Goal: Transaction & Acquisition: Purchase product/service

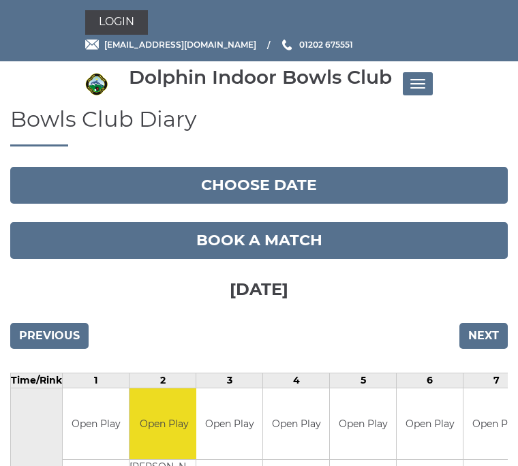
click at [418, 83] on span "Toggle navigation" at bounding box center [421, 83] width 7 height 1
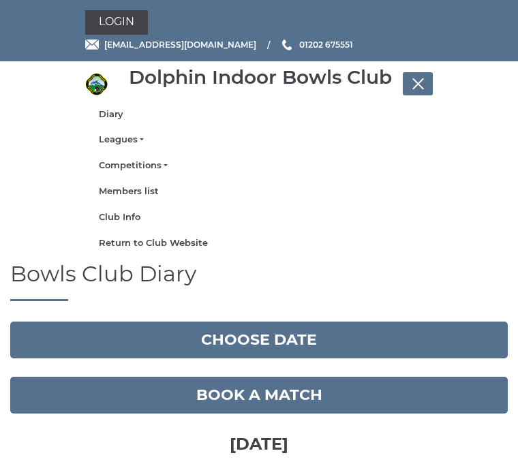
click at [186, 243] on link "Return to Club Website" at bounding box center [259, 243] width 320 height 12
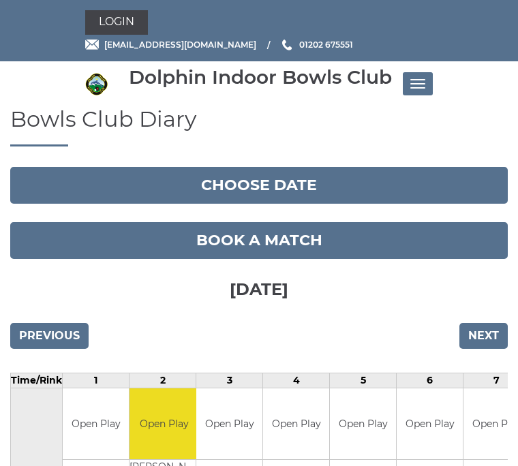
click at [57, 333] on input "Previous" at bounding box center [49, 336] width 78 height 26
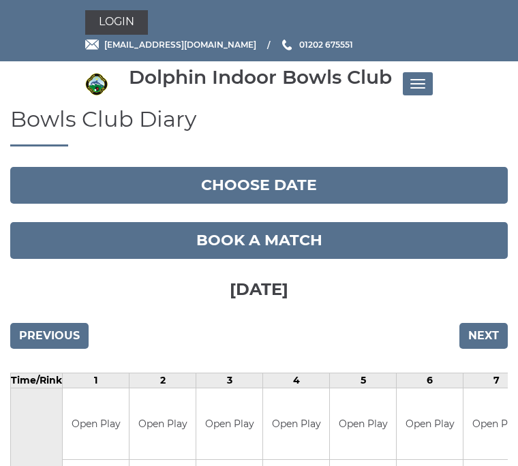
click at [427, 79] on button "Toggle navigation" at bounding box center [418, 83] width 30 height 23
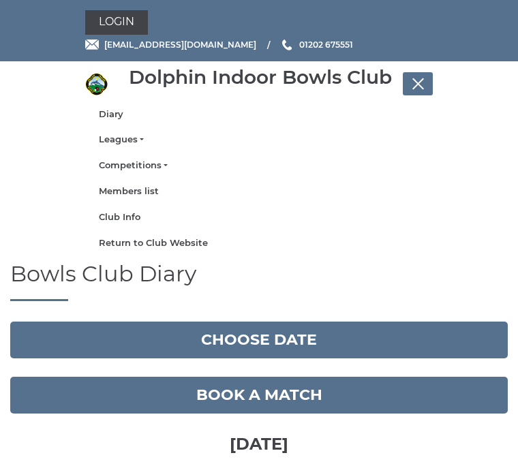
click at [149, 192] on link "Members list" at bounding box center [259, 191] width 320 height 12
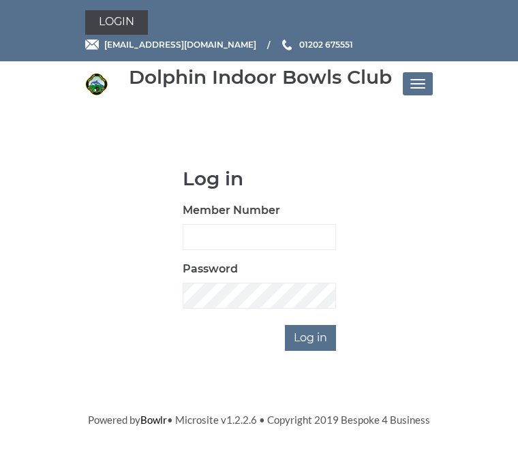
scroll to position [117, 0]
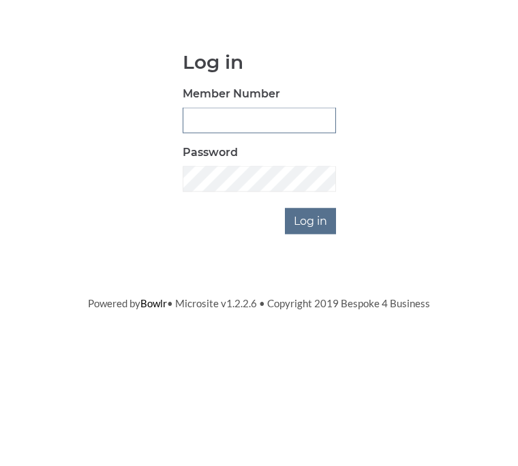
type input "2688"
click at [311, 325] on input "Log in" at bounding box center [310, 338] width 51 height 26
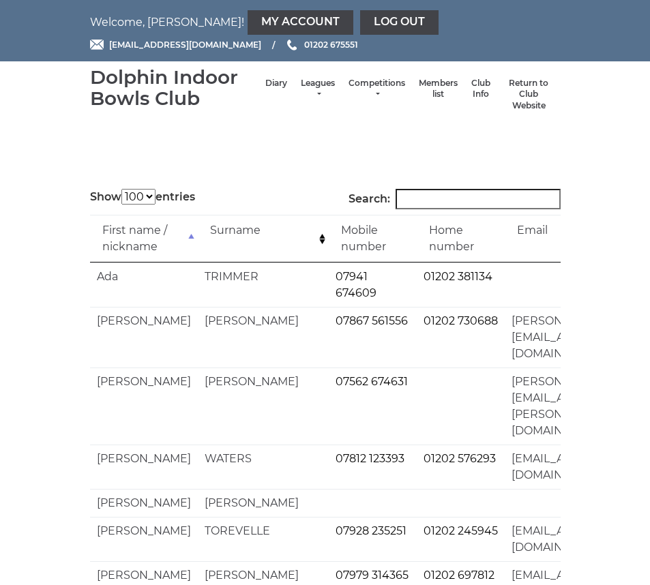
select select "100"
click at [260, 22] on link "My Account" at bounding box center [300, 22] width 106 height 25
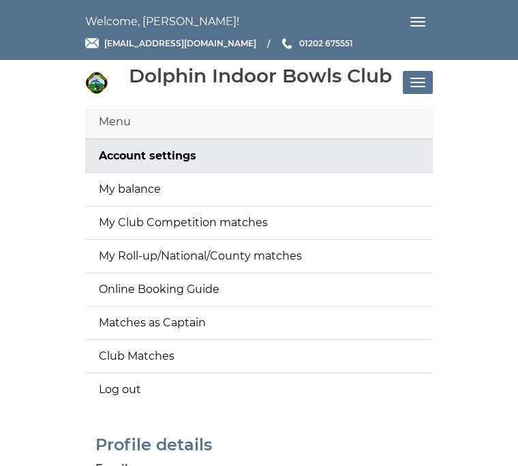
click at [418, 78] on span "Toggle navigation" at bounding box center [421, 78] width 7 height 1
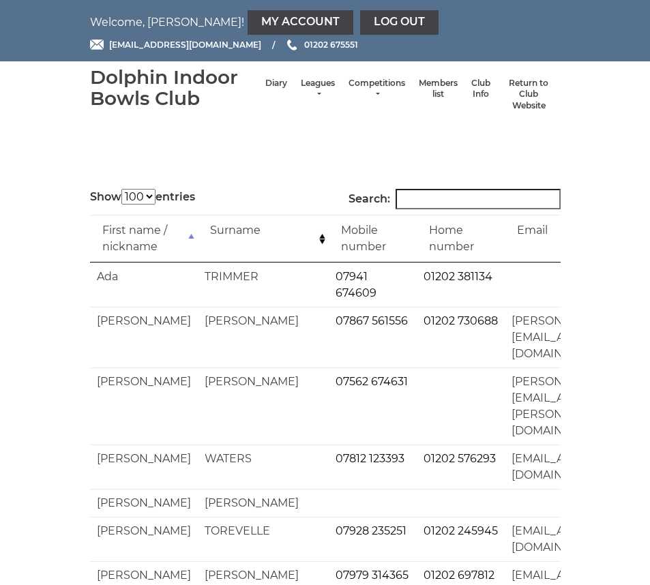
select select "100"
click at [474, 96] on link "Club Info" at bounding box center [480, 89] width 19 height 22
select select "100"
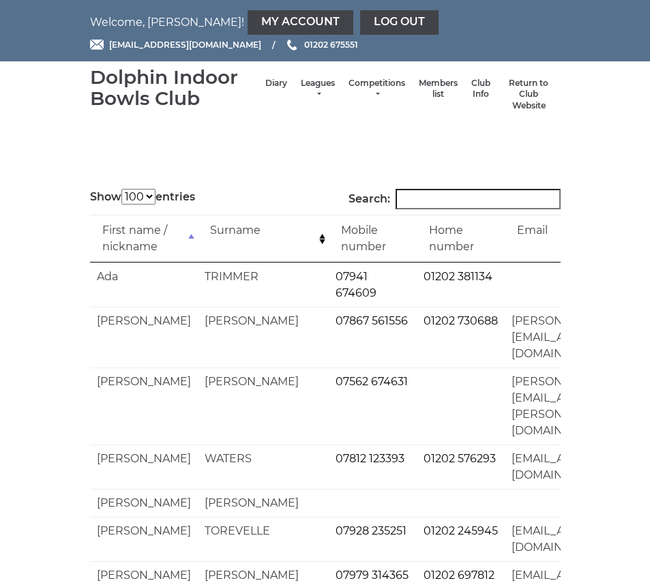
scroll to position [2330, 0]
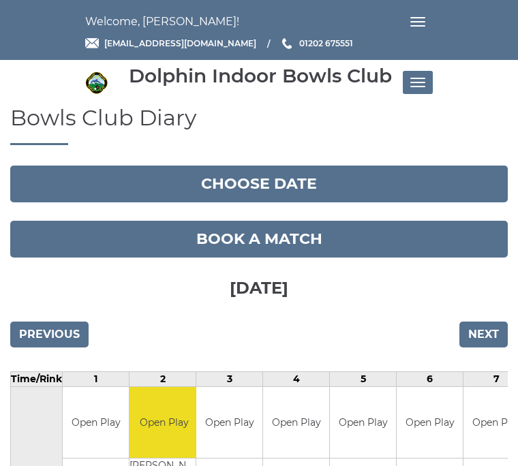
click at [431, 73] on button "Toggle navigation" at bounding box center [418, 82] width 30 height 23
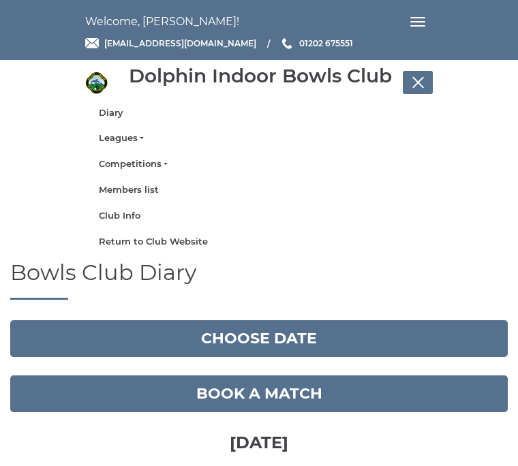
click at [148, 186] on link "Members list" at bounding box center [259, 190] width 320 height 12
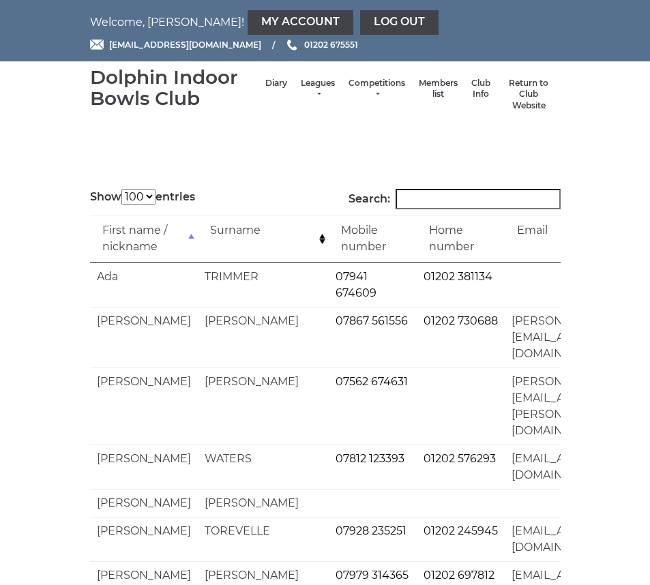
select select "100"
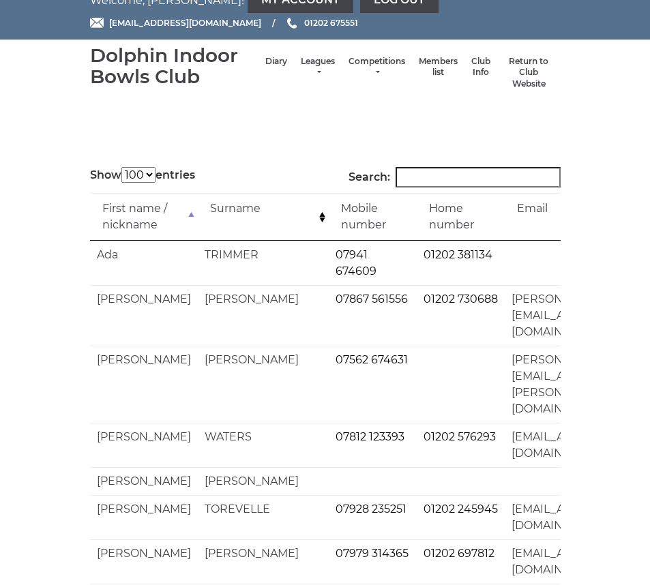
click at [533, 72] on link "Return to Club Website" at bounding box center [528, 73] width 49 height 34
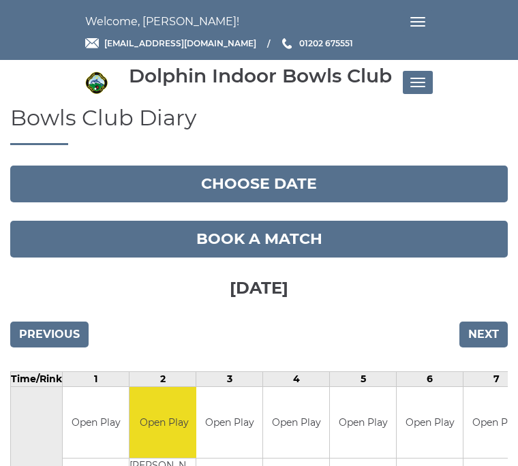
click at [416, 81] on button "Toggle navigation" at bounding box center [418, 82] width 30 height 23
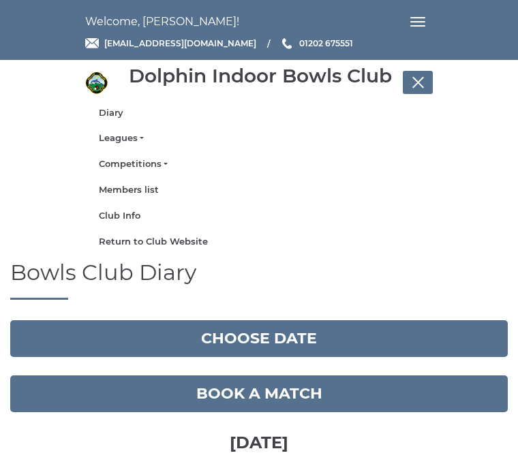
click at [184, 236] on link "Return to Club Website" at bounding box center [259, 242] width 320 height 12
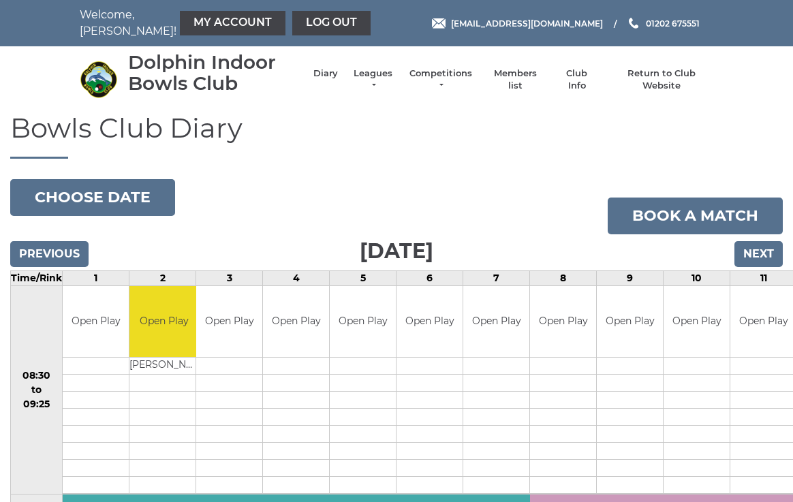
scroll to position [6, 0]
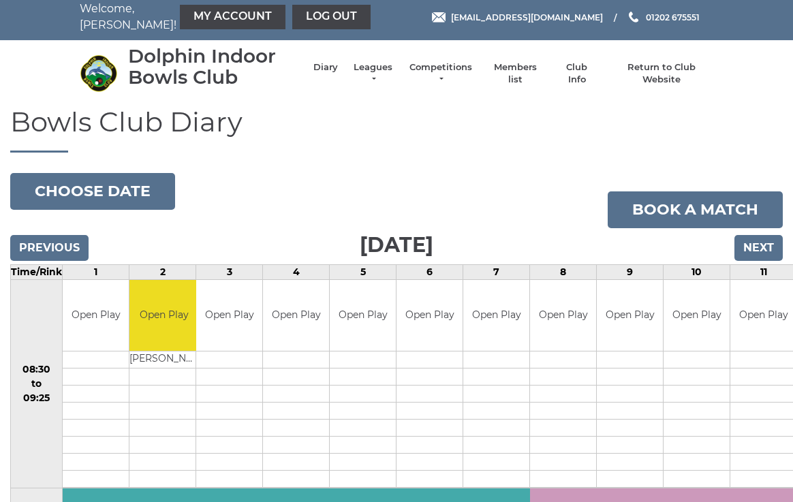
click at [209, 20] on link "My Account" at bounding box center [233, 17] width 106 height 25
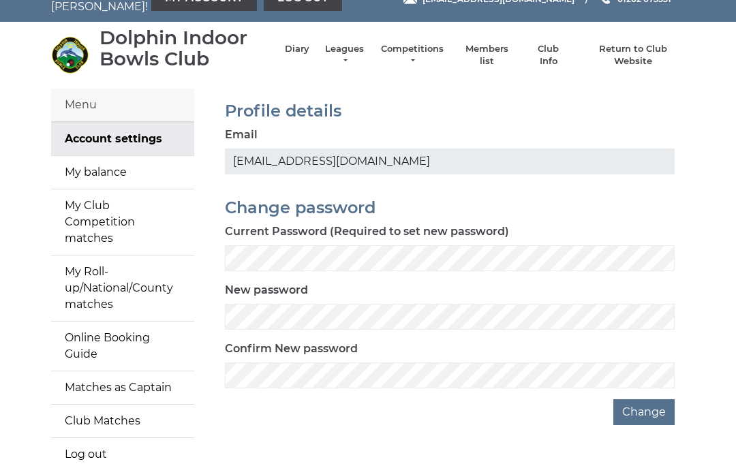
scroll to position [29, 0]
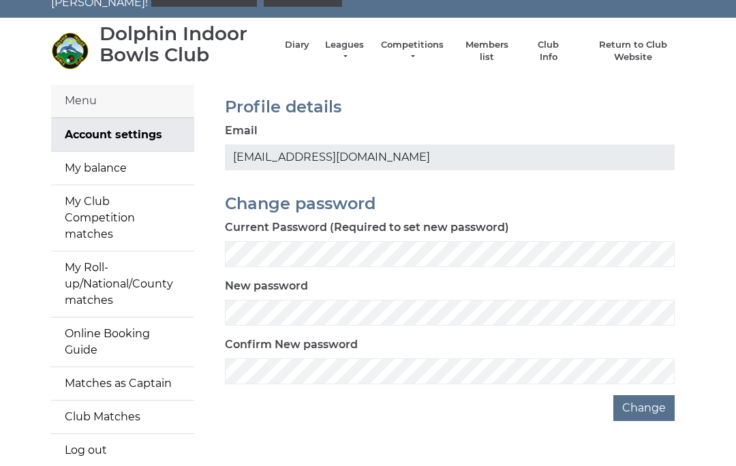
click at [162, 167] on link "My balance" at bounding box center [122, 168] width 143 height 33
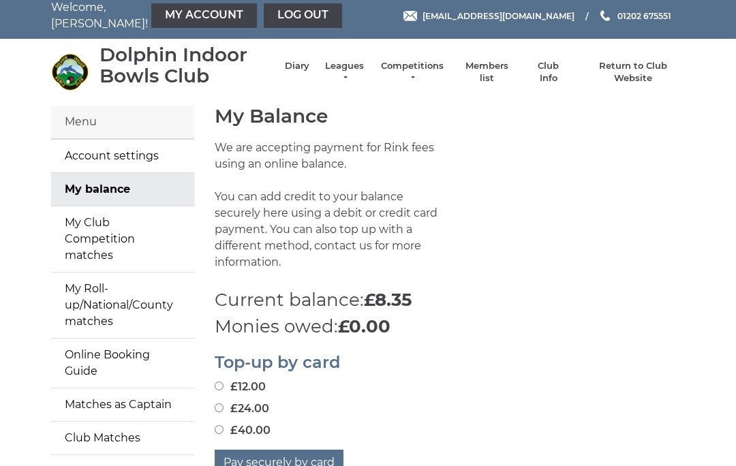
scroll to position [13, 0]
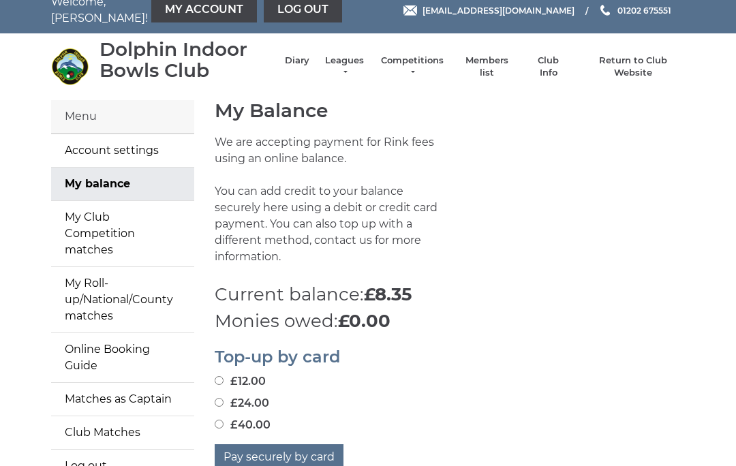
click at [224, 420] on input "£40.00" at bounding box center [219, 424] width 9 height 9
radio input "true"
click at [323, 444] on button "Pay securely by card" at bounding box center [279, 457] width 129 height 26
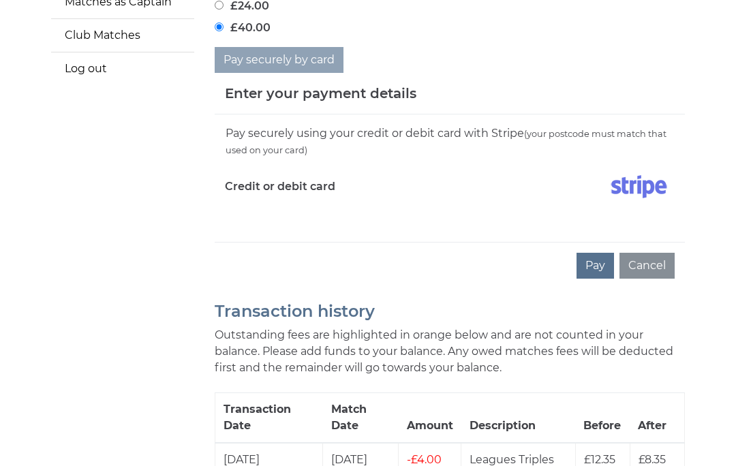
scroll to position [406, 0]
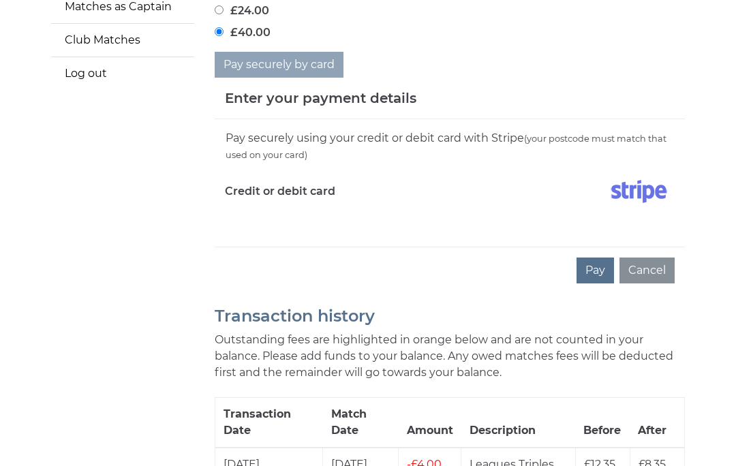
click at [329, 217] on div "Pay securely using your credit or debit card with Stripe (your postcode must ma…" at bounding box center [450, 182] width 470 height 127
click at [318, 215] on div "Pay securely using your credit or debit card with Stripe (your postcode must ma…" at bounding box center [450, 182] width 470 height 127
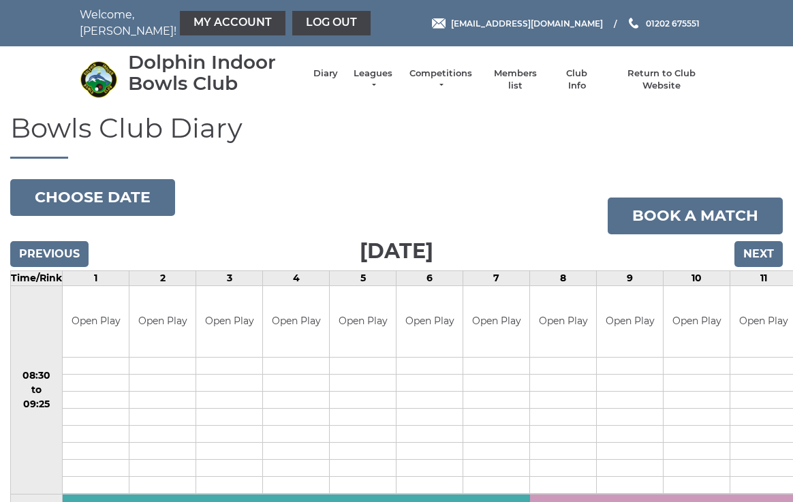
scroll to position [7, 0]
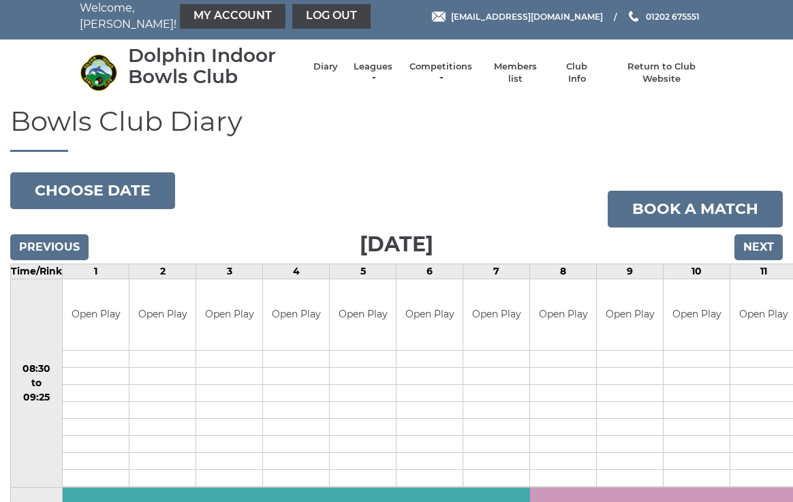
click at [208, 16] on link "My Account" at bounding box center [233, 16] width 106 height 25
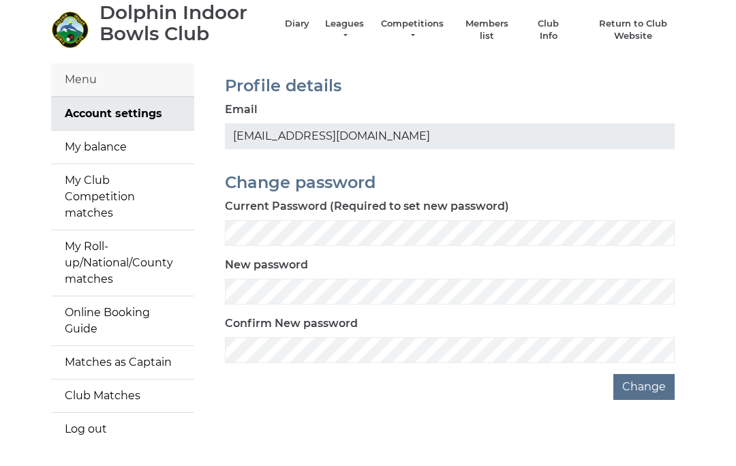
scroll to position [50, 0]
click at [172, 136] on link "My balance" at bounding box center [122, 146] width 143 height 33
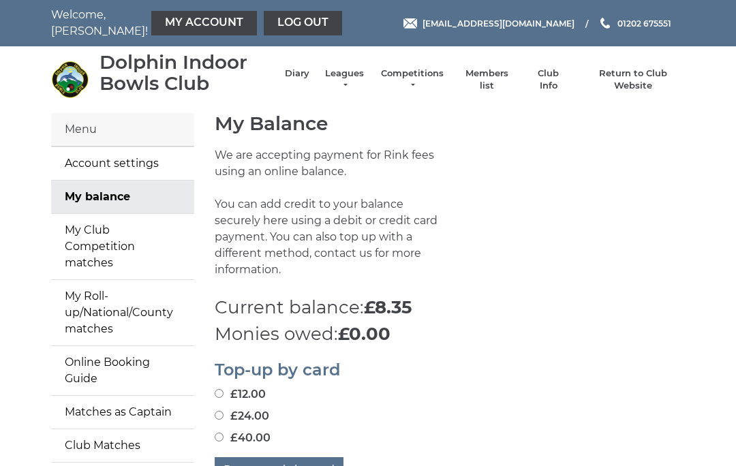
scroll to position [2, 0]
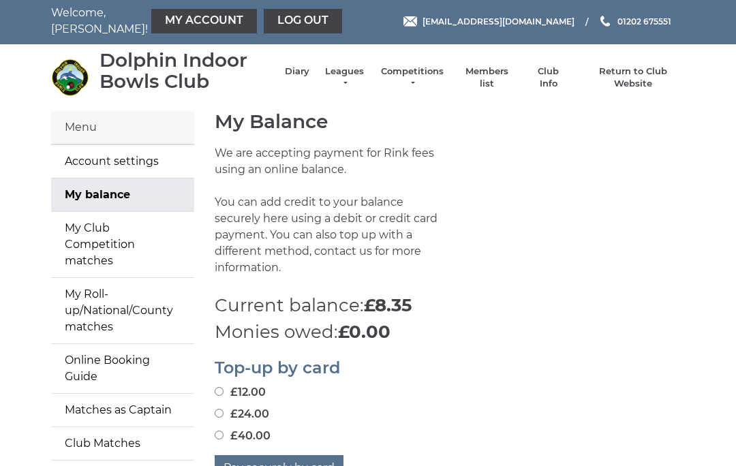
click at [230, 428] on label "£40.00" at bounding box center [243, 436] width 56 height 16
click at [224, 431] on input "£40.00" at bounding box center [219, 435] width 9 height 9
radio input "true"
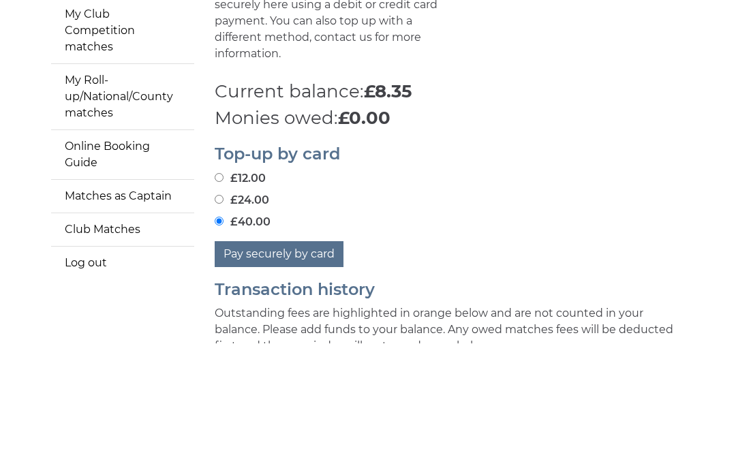
click at [311, 364] on button "Pay securely by card" at bounding box center [279, 377] width 129 height 26
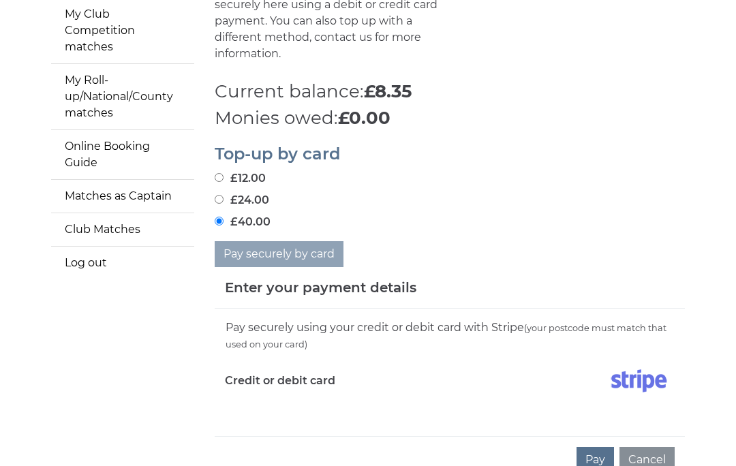
click at [343, 402] on div "Pay securely using your credit or debit card with Stripe (your postcode must ma…" at bounding box center [450, 372] width 470 height 127
click at [292, 399] on div "Pay securely using your credit or debit card with Stripe (your postcode must ma…" at bounding box center [450, 372] width 470 height 127
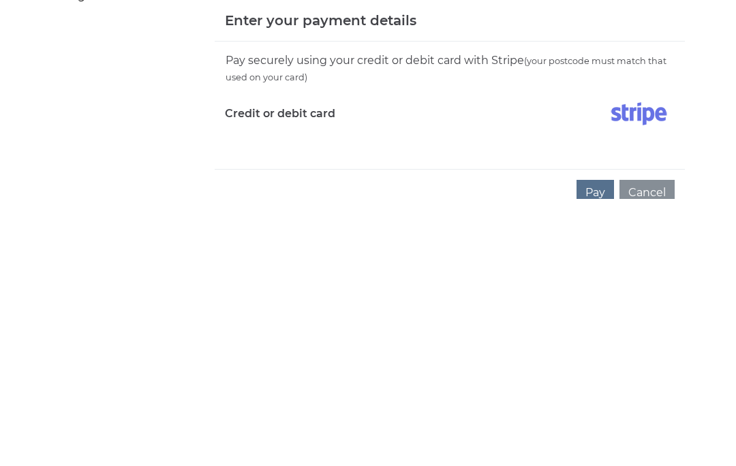
click at [650, 309] on div "Pay securely using your credit or debit card with Stripe (your postcode must ma…" at bounding box center [450, 372] width 470 height 127
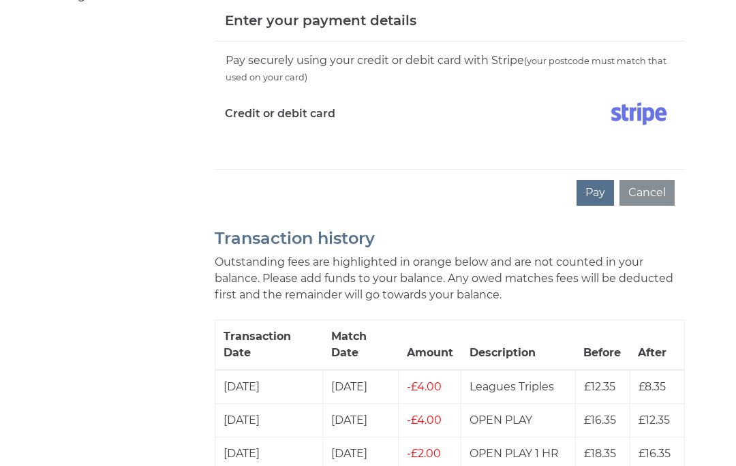
click at [598, 180] on button "Pay" at bounding box center [595, 193] width 37 height 26
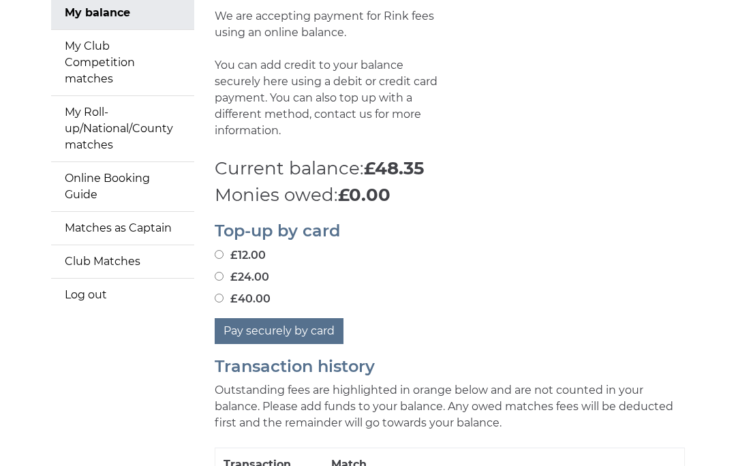
scroll to position [185, 0]
click at [659, 248] on div "£12.00 £24.00 £40.00" at bounding box center [450, 277] width 470 height 60
